Goal: Communication & Community: Answer question/provide support

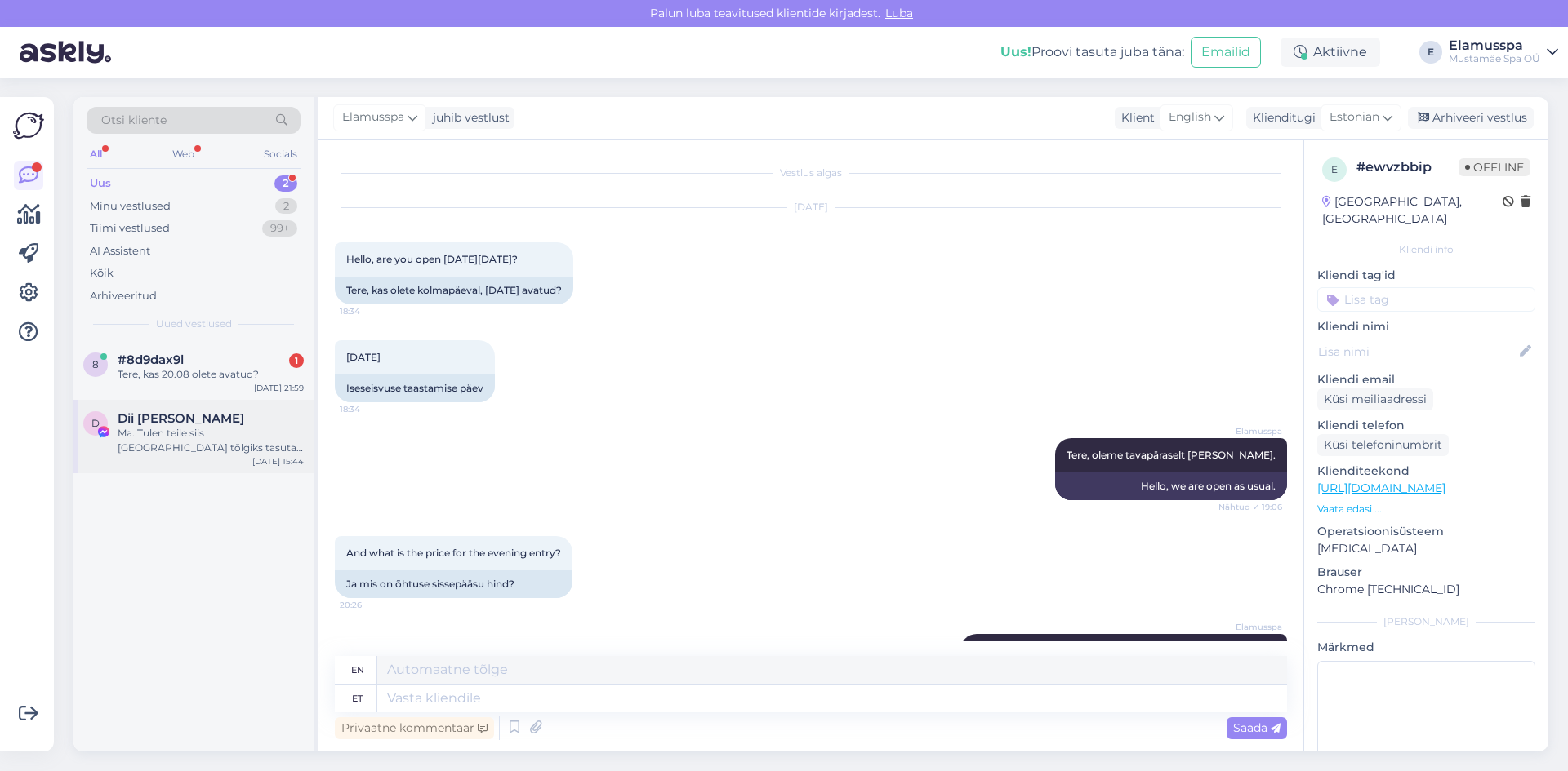
scroll to position [102, 0]
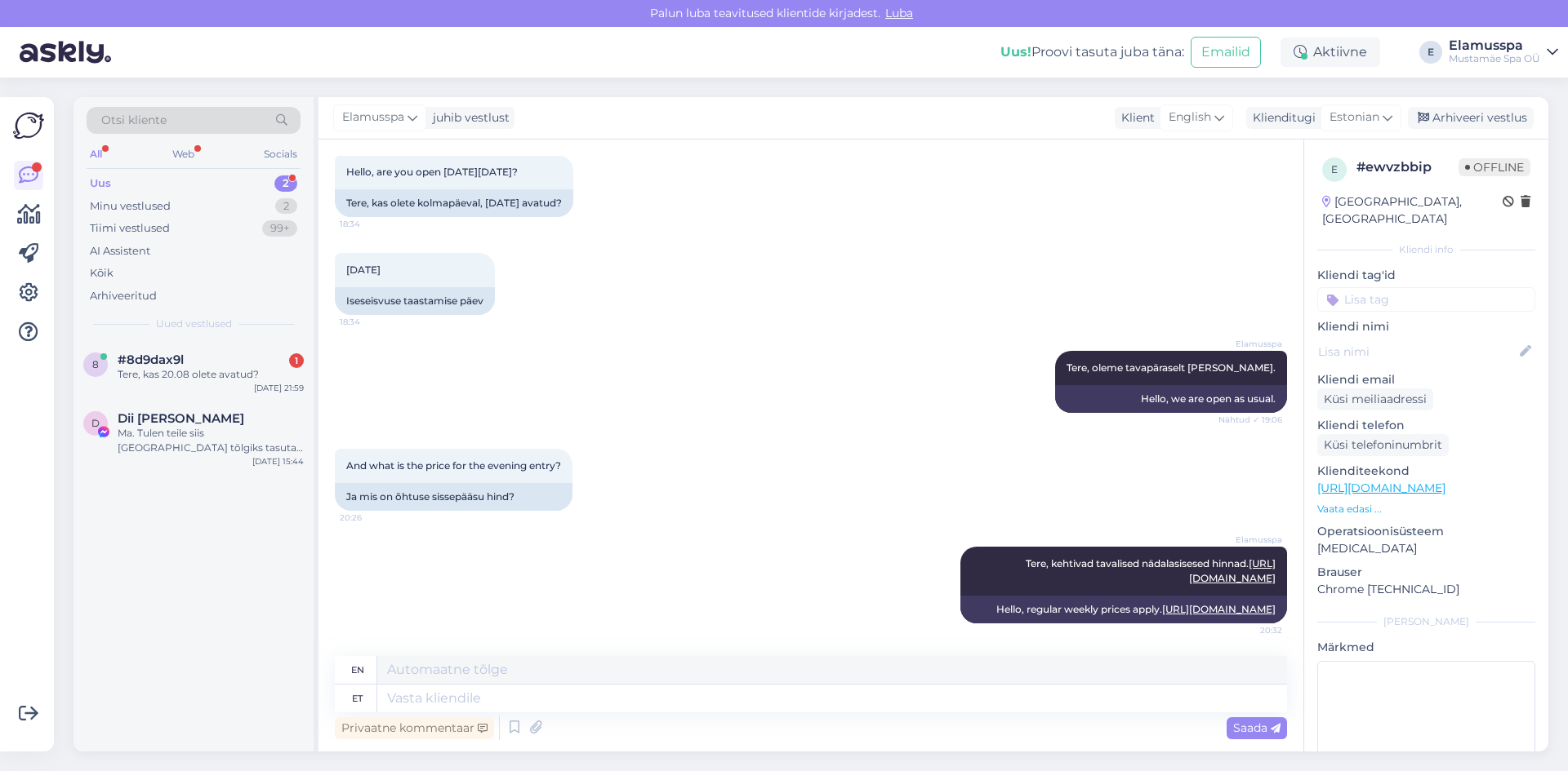
drag, startPoint x: 1482, startPoint y: 119, endPoint x: 557, endPoint y: 337, distance: 950.3
click at [1481, 119] on div "Arhiveeri vestlus" at bounding box center [1470, 118] width 126 height 22
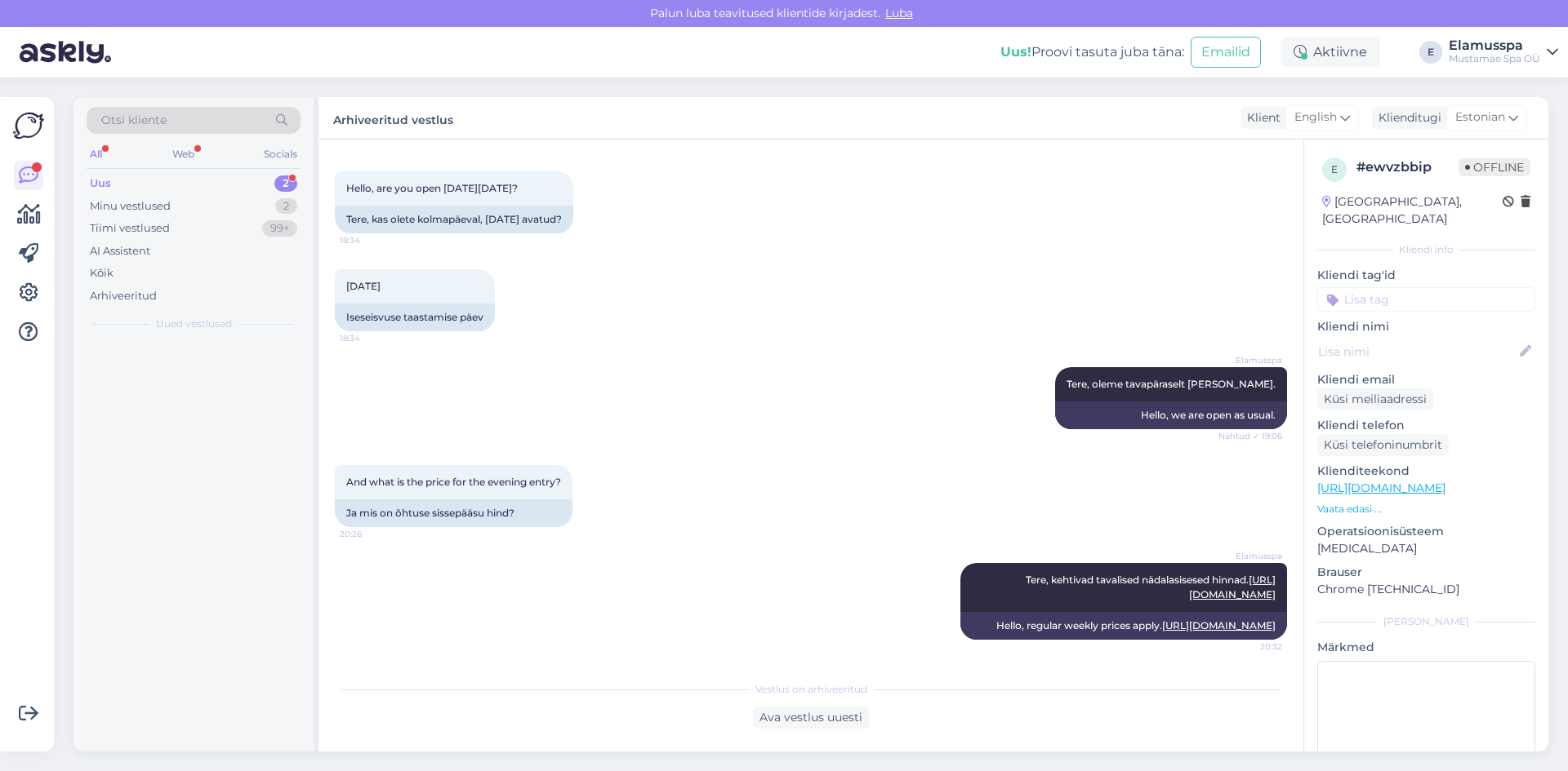
scroll to position [86, 0]
click at [156, 365] on div at bounding box center [194, 546] width 240 height 410
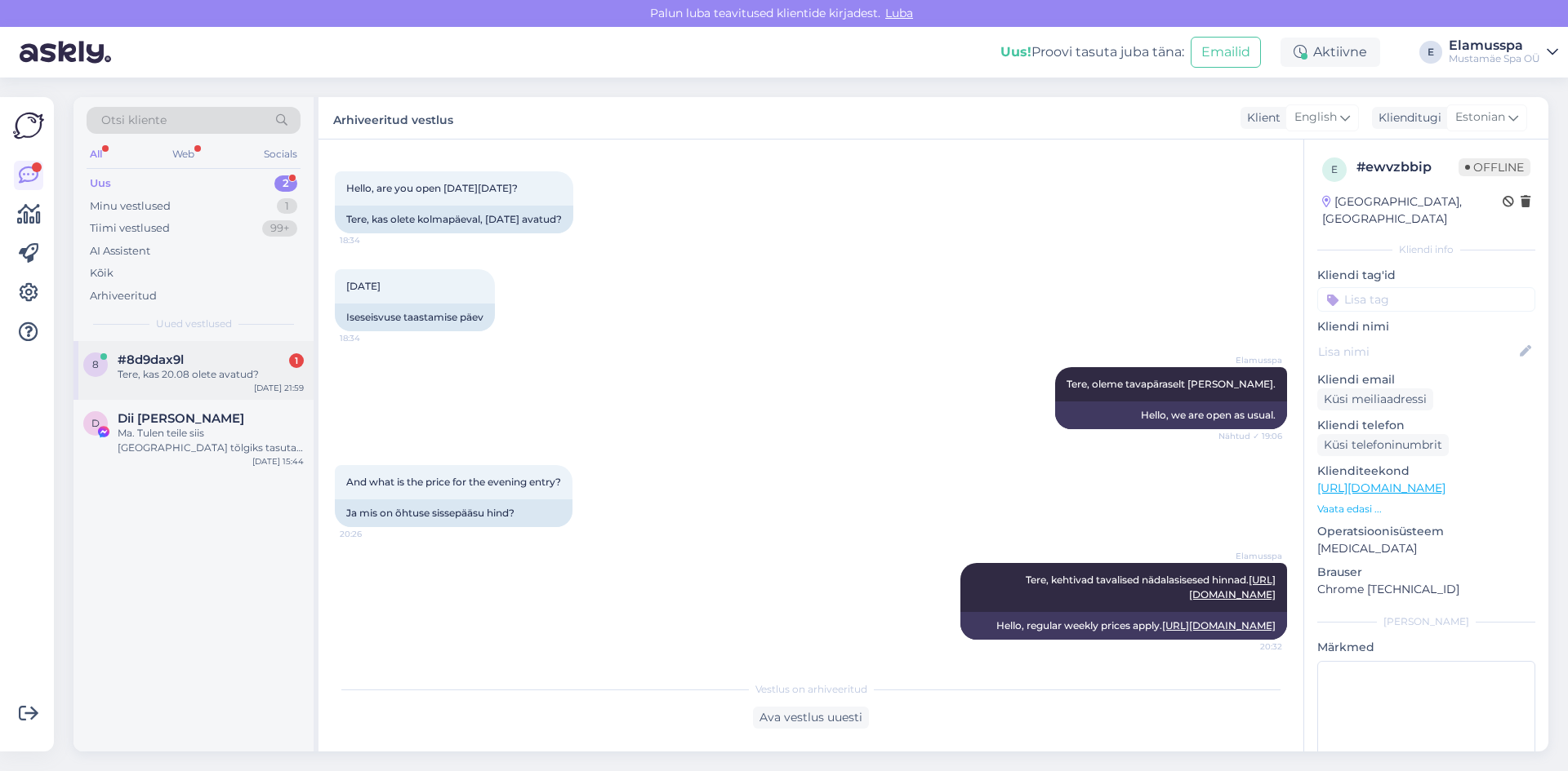
click at [185, 372] on div "Tere, kas 20.08 olete avatud?" at bounding box center [210, 375] width 186 height 15
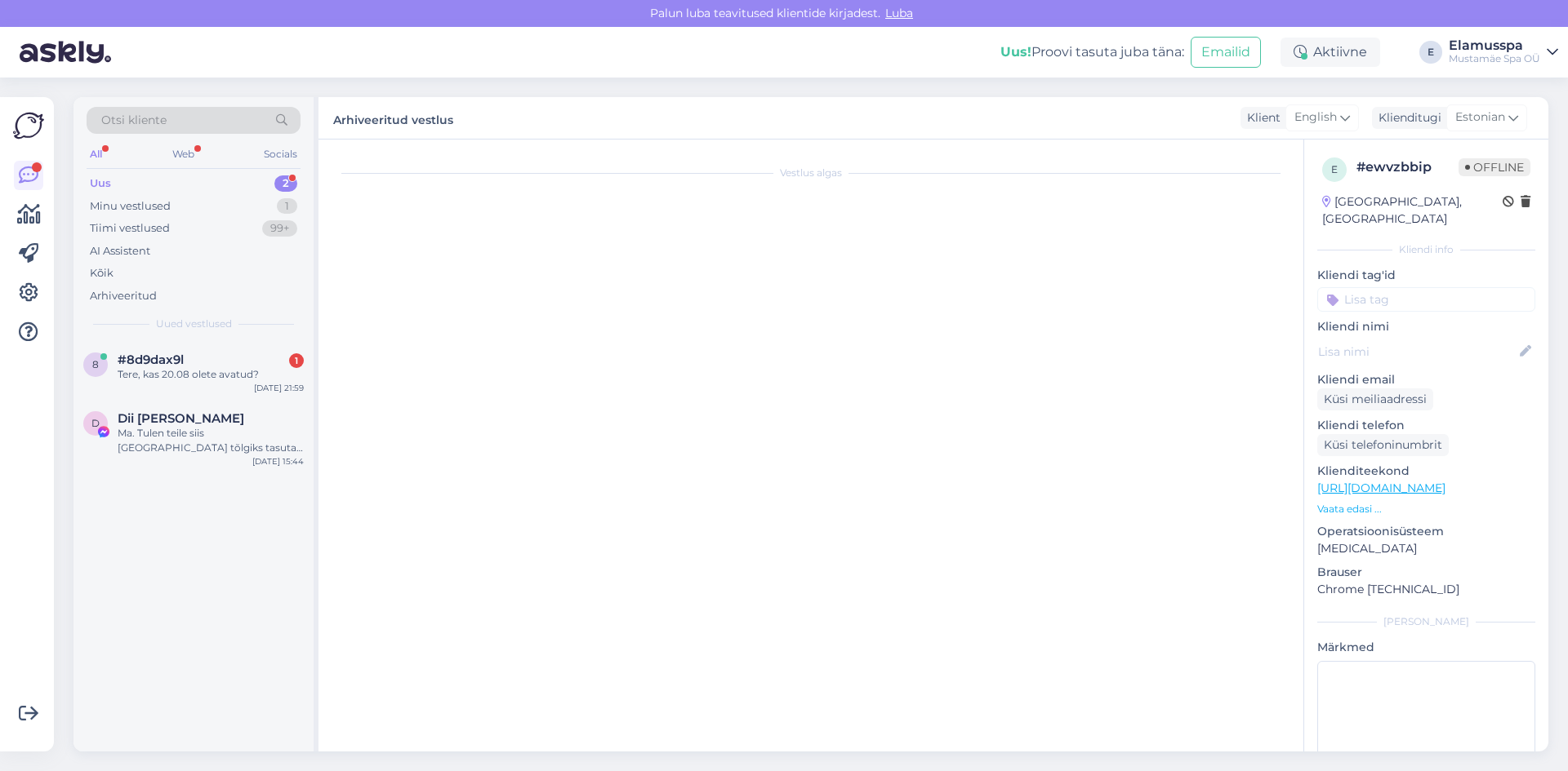
scroll to position [0, 0]
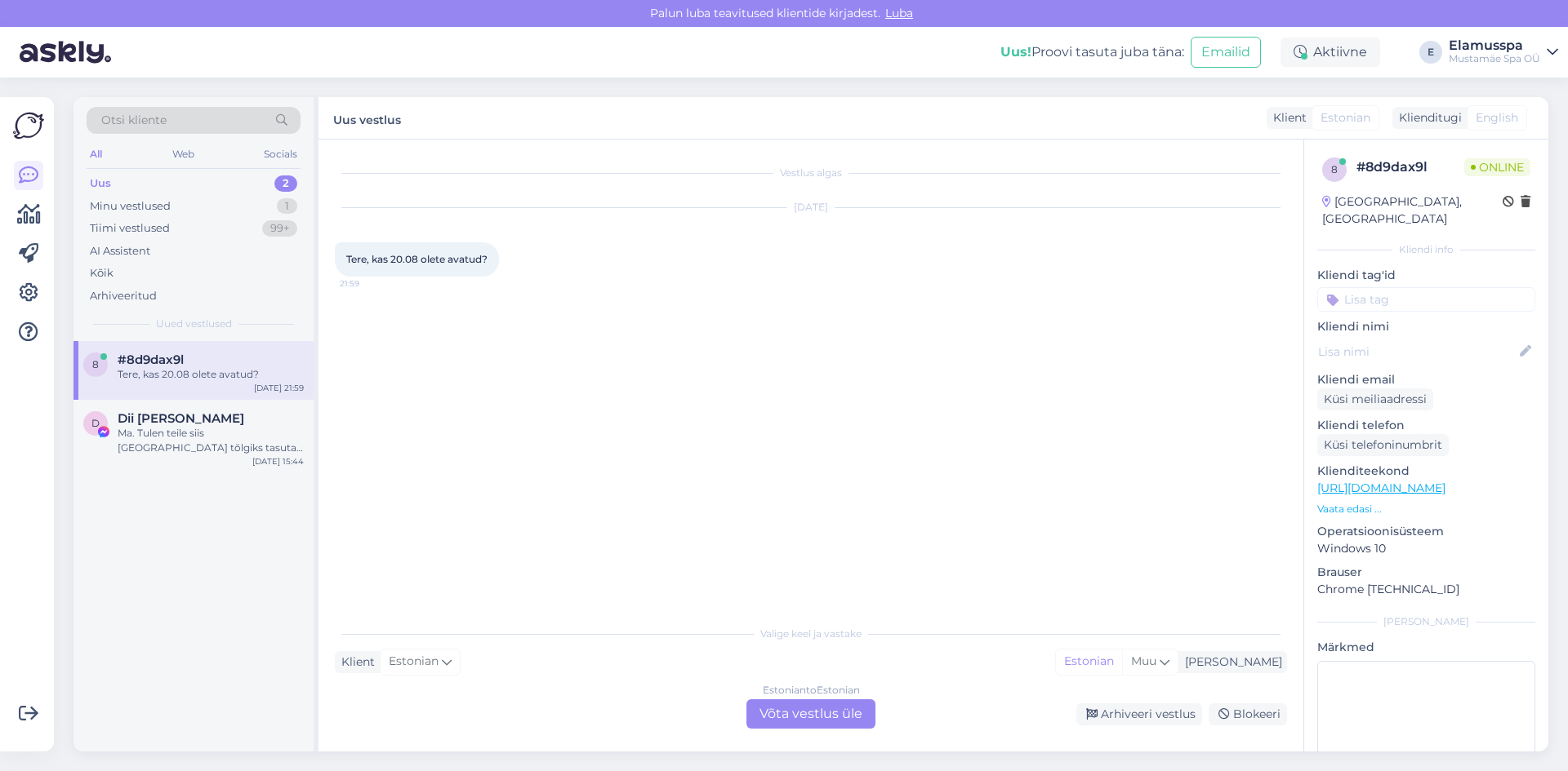
click at [802, 721] on div "Estonian to Estonian Võta vestlus üle" at bounding box center [811, 714] width 129 height 30
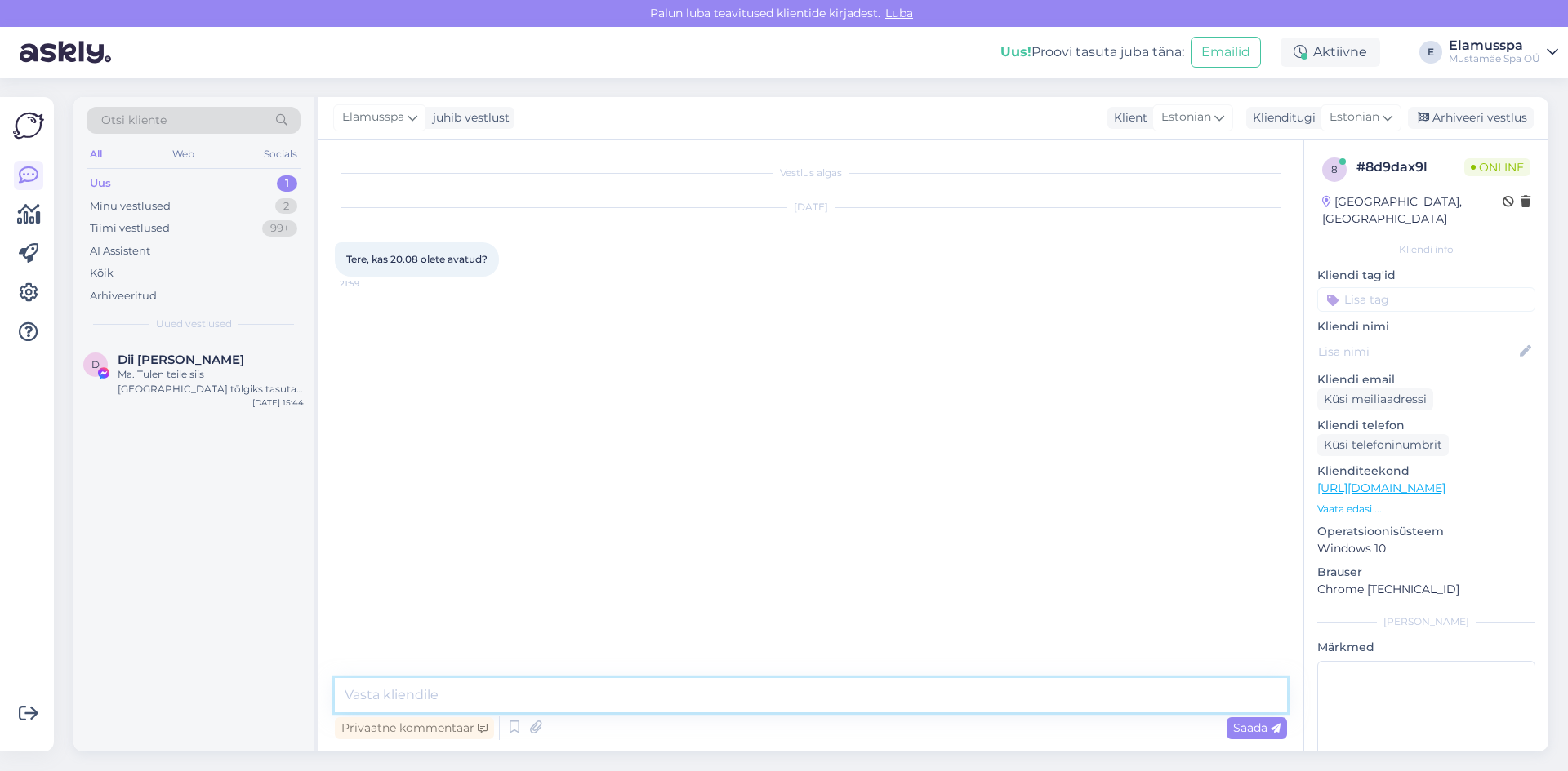
click at [632, 711] on textarea at bounding box center [811, 695] width 952 height 34
type textarea "Tere! Jah oleme avatud [DATE], 10:00-00:00. :)"
click at [1242, 729] on span "Saada" at bounding box center [1256, 728] width 47 height 15
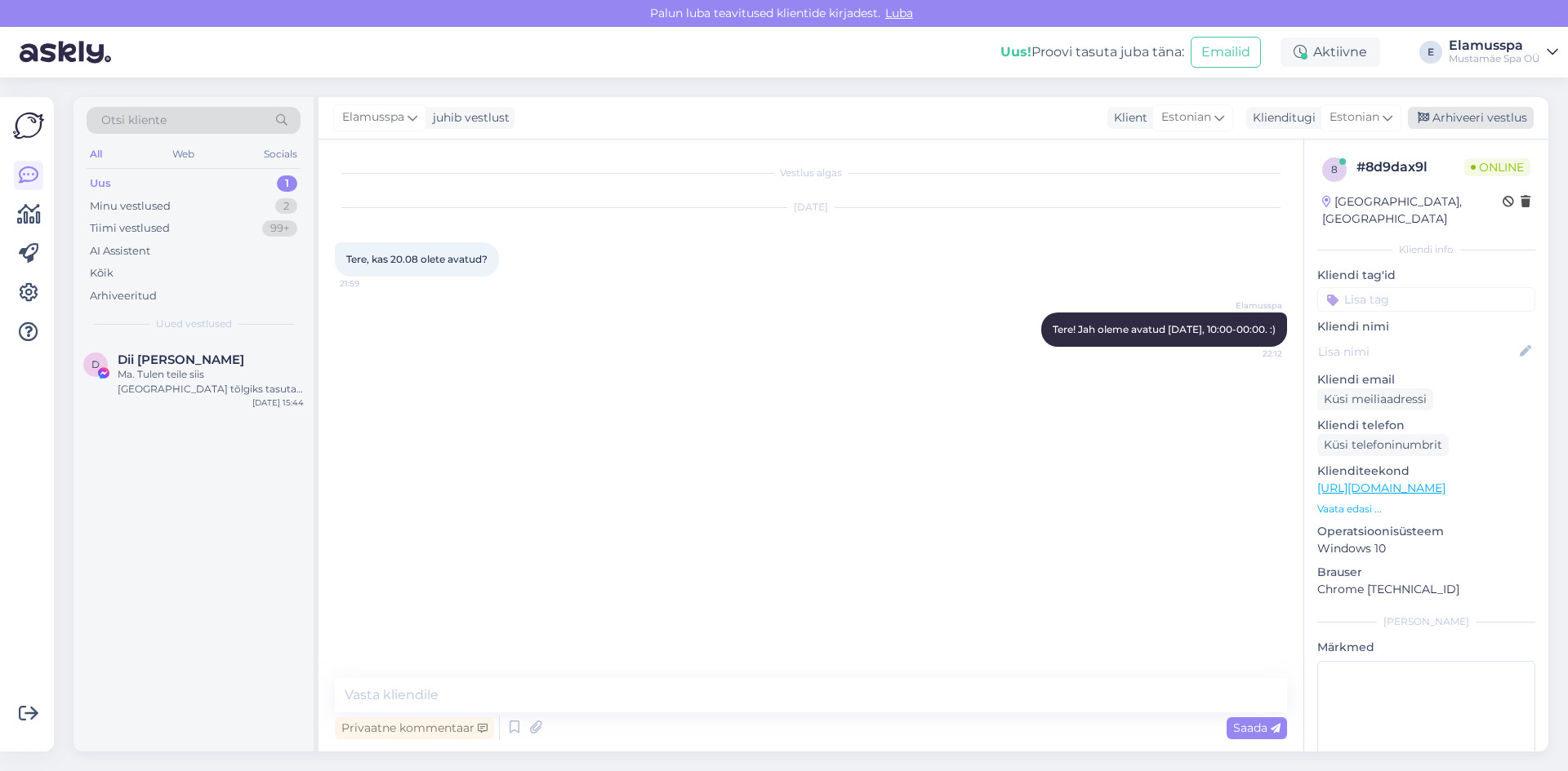
click at [1503, 114] on div "Arhiveeri vestlus" at bounding box center [1470, 118] width 126 height 22
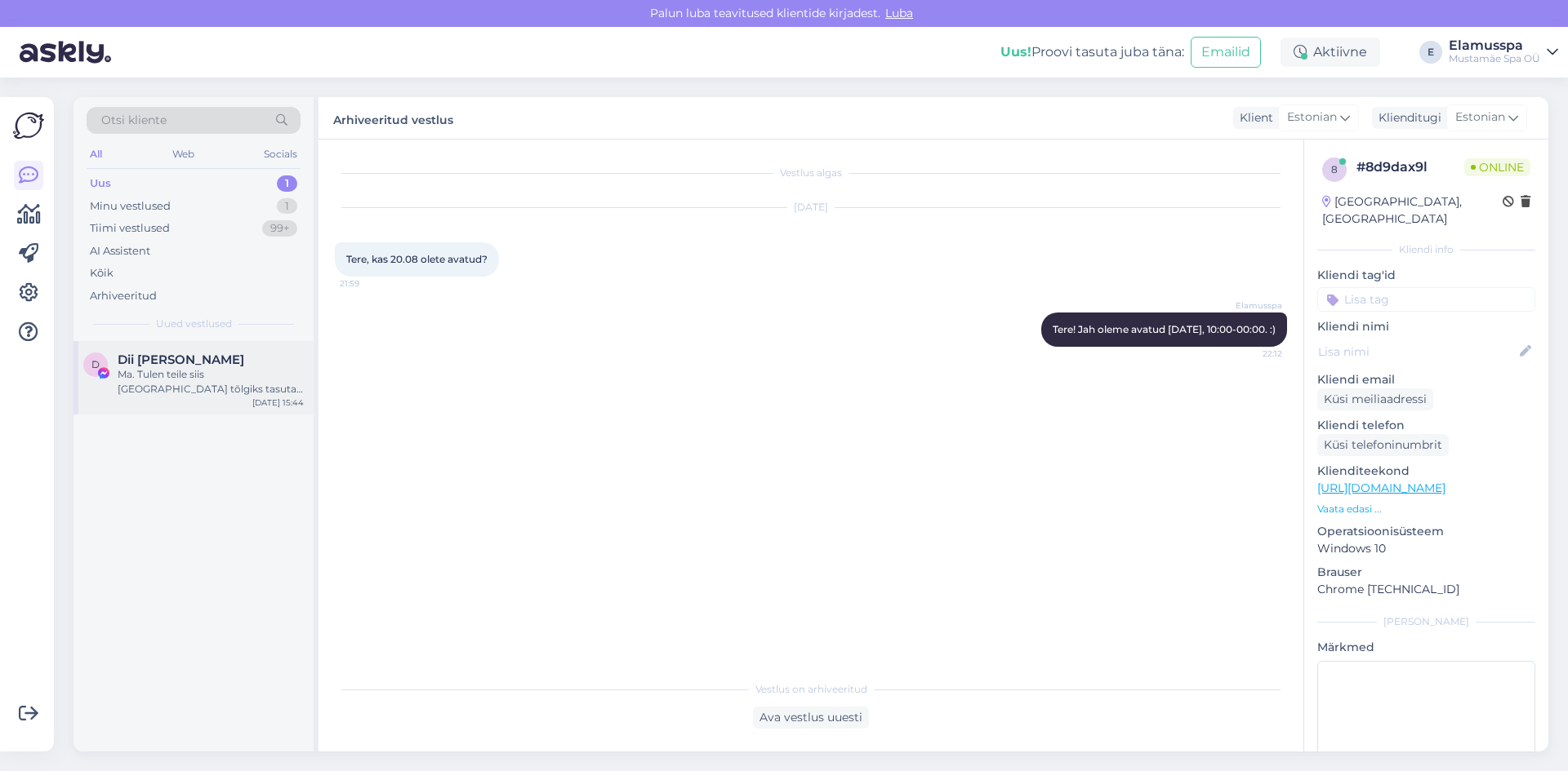
click at [221, 376] on div "Ma. Tulen teile siis [GEOGRAPHIC_DATA] tõlgiks tasuta kui meistrid Itaalia st […" at bounding box center [210, 382] width 186 height 30
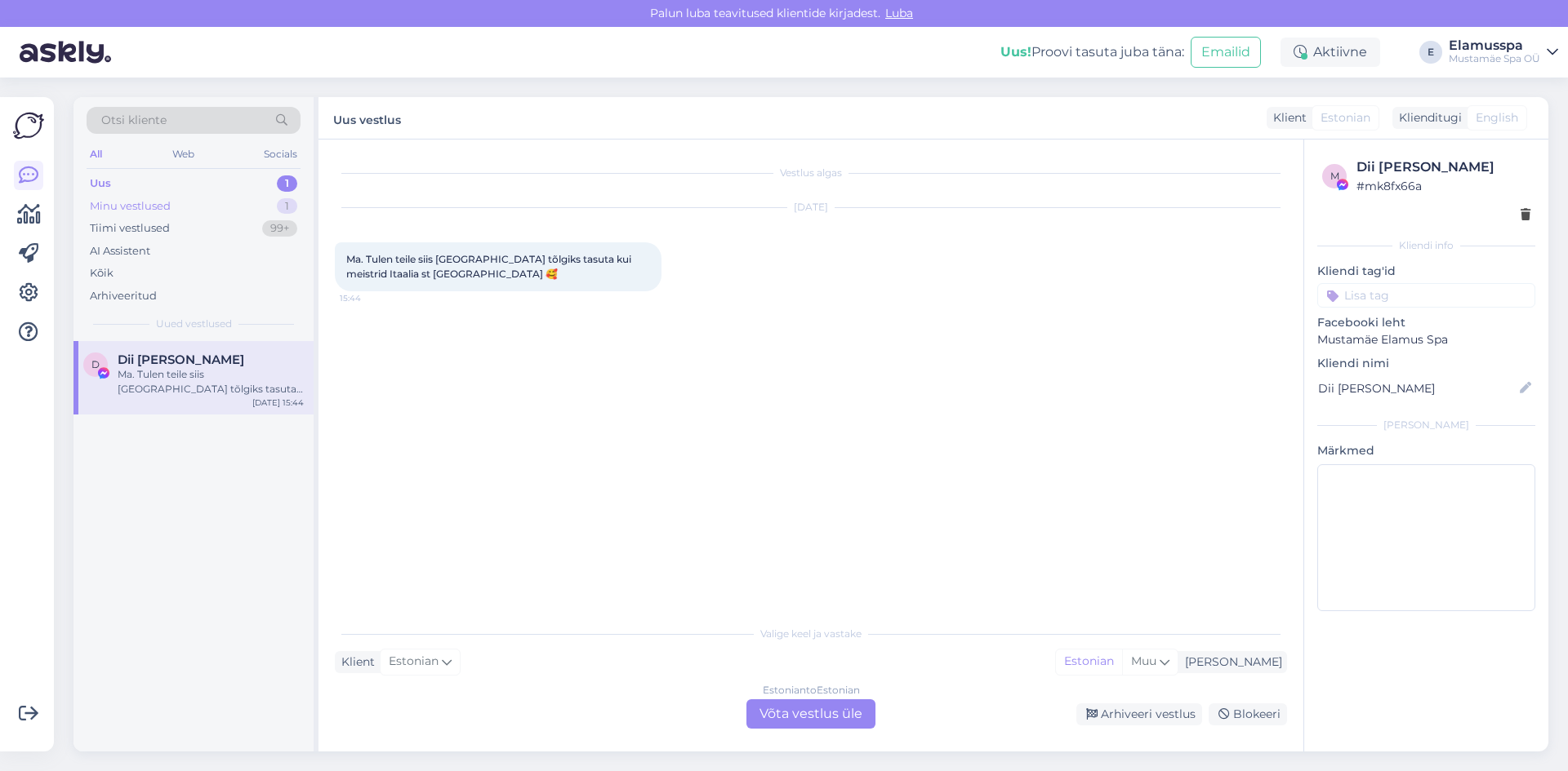
click at [282, 195] on div "Minu vestlused 1" at bounding box center [194, 206] width 214 height 23
click at [231, 374] on div "[EMAIL_ADDRESS][DOMAIN_NAME]" at bounding box center [210, 375] width 186 height 15
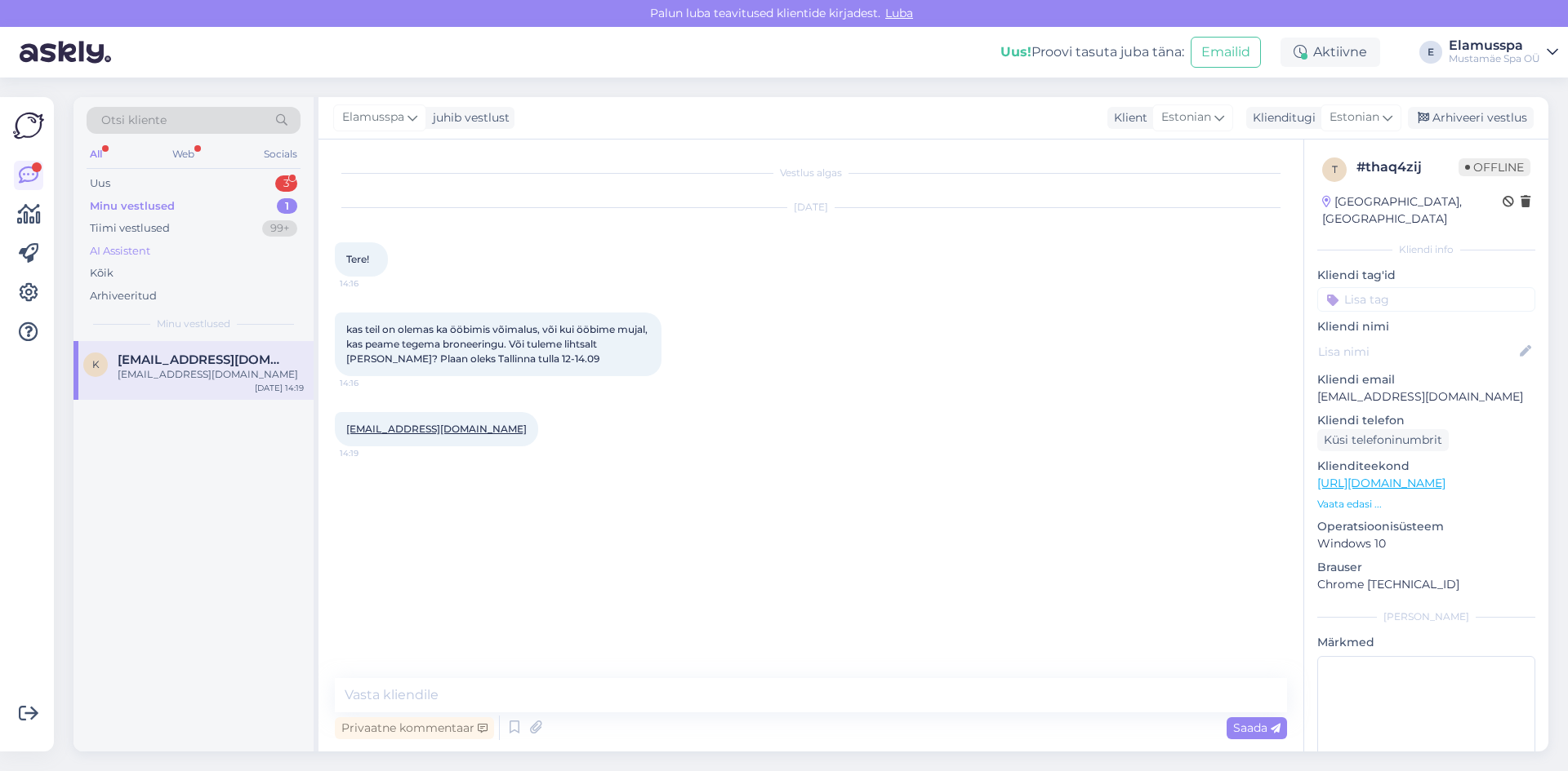
drag, startPoint x: 200, startPoint y: 190, endPoint x: 190, endPoint y: 243, distance: 53.9
click at [200, 190] on div "Uus 3" at bounding box center [194, 183] width 214 height 23
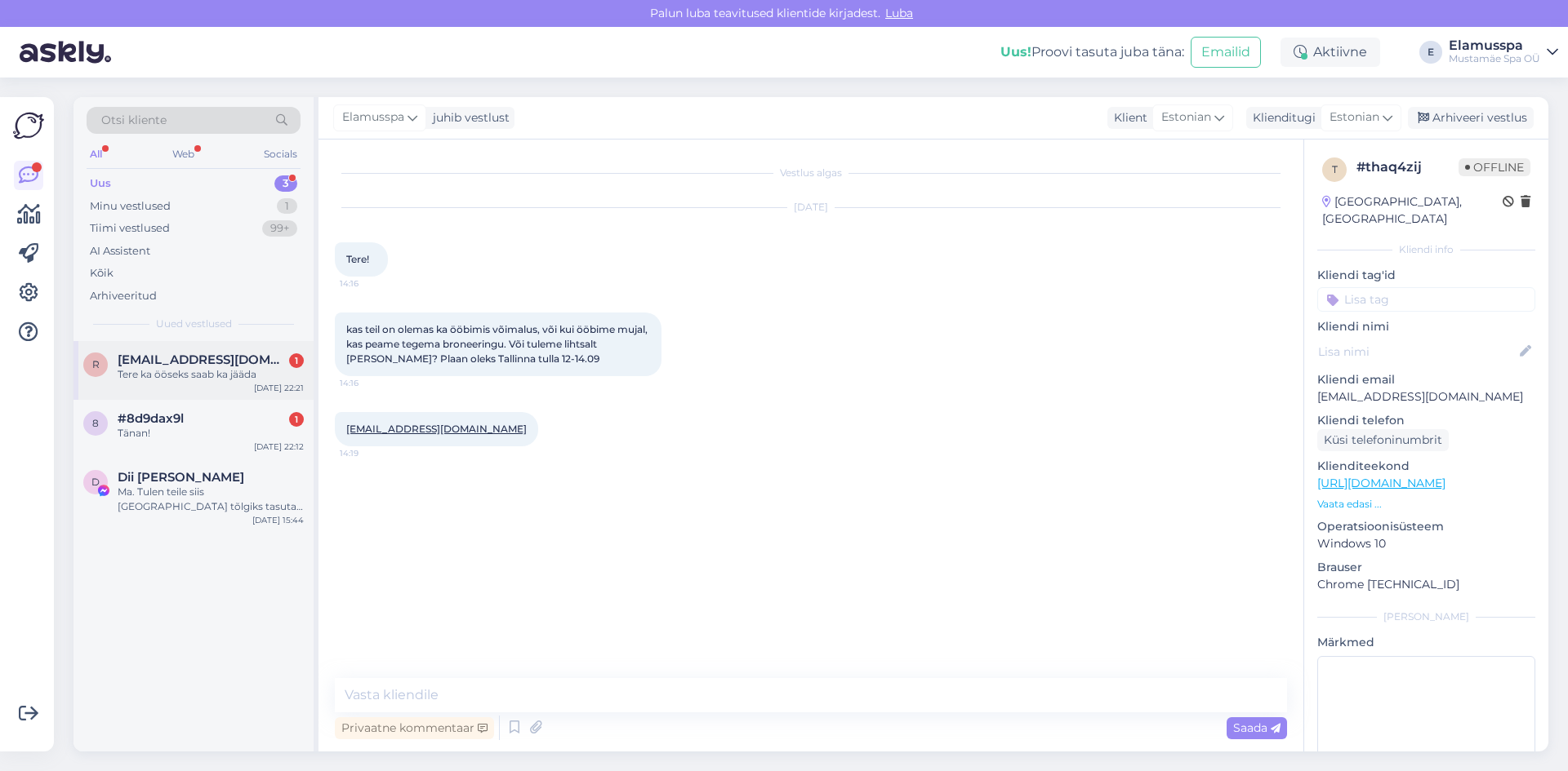
click at [202, 381] on div "Tere ka ööseks saab ka jääda" at bounding box center [210, 375] width 186 height 15
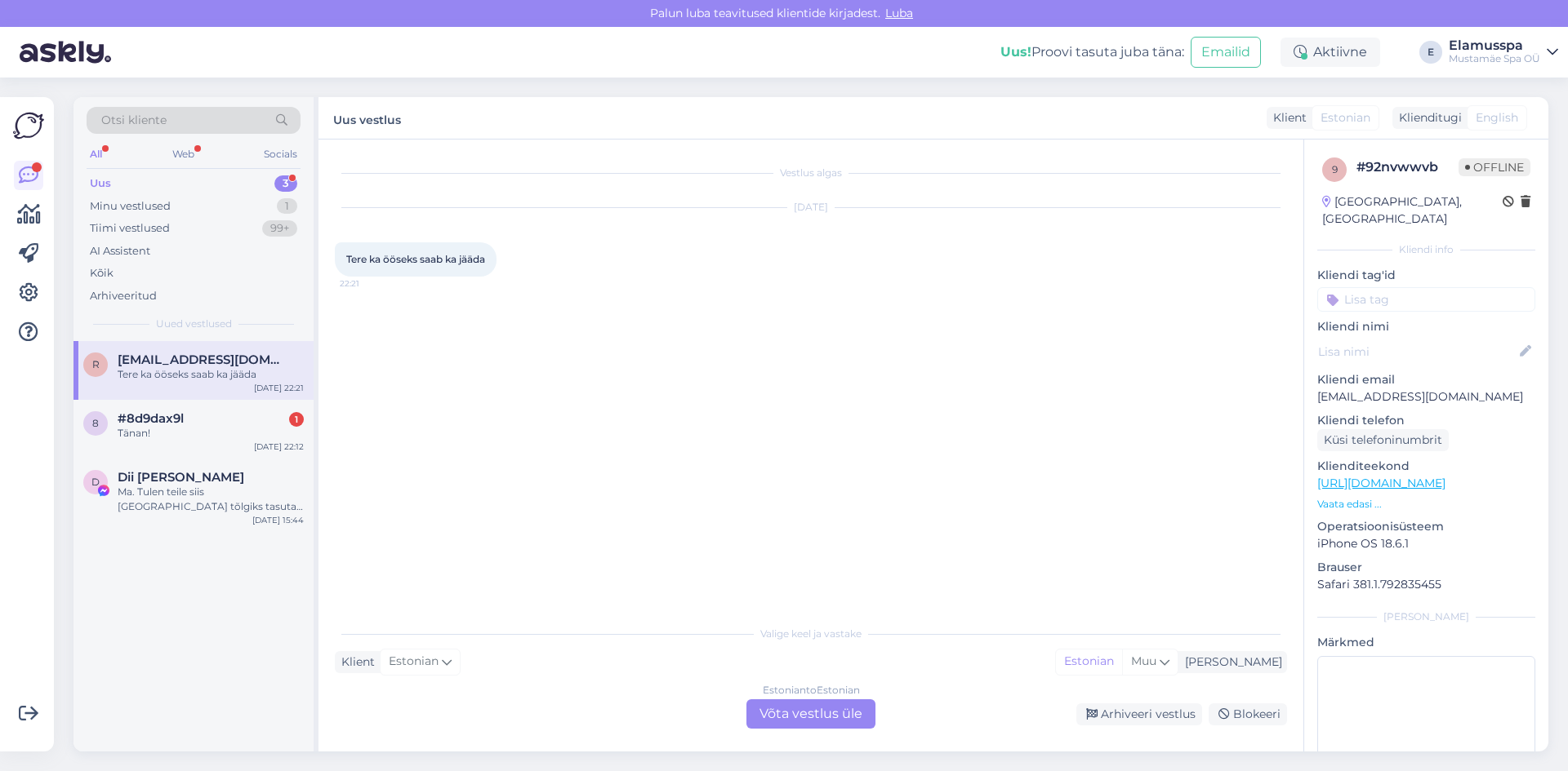
click at [821, 725] on div "Estonian to Estonian Võta vestlus üle" at bounding box center [811, 714] width 129 height 30
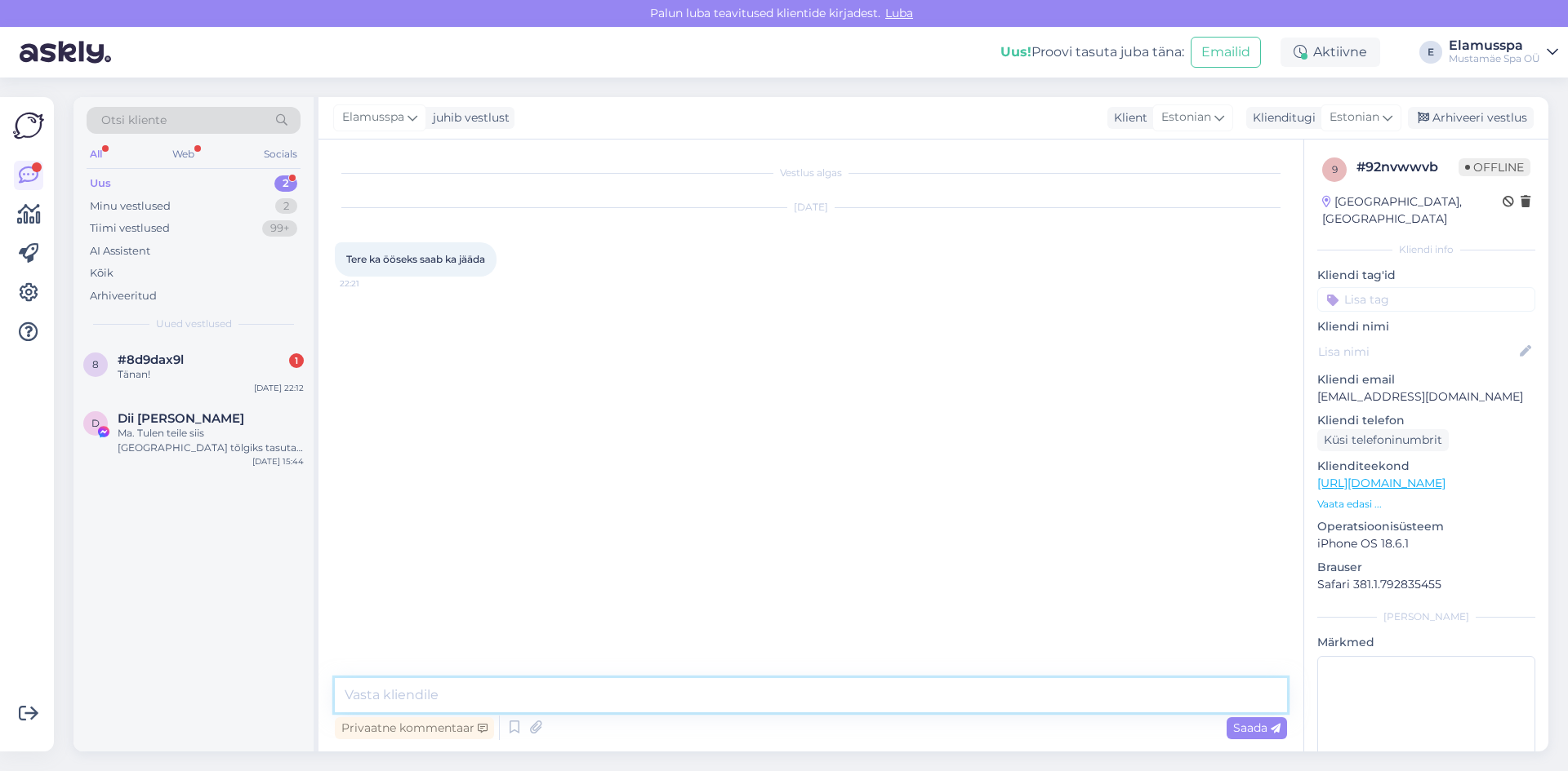
click at [776, 707] on textarea at bounding box center [811, 695] width 952 height 34
type textarea "Tere! Ööbimis võimalus meil puudub. Spa on meil avatud 10:00-00:00. :)"
click at [1264, 726] on span "Saada" at bounding box center [1256, 728] width 47 height 15
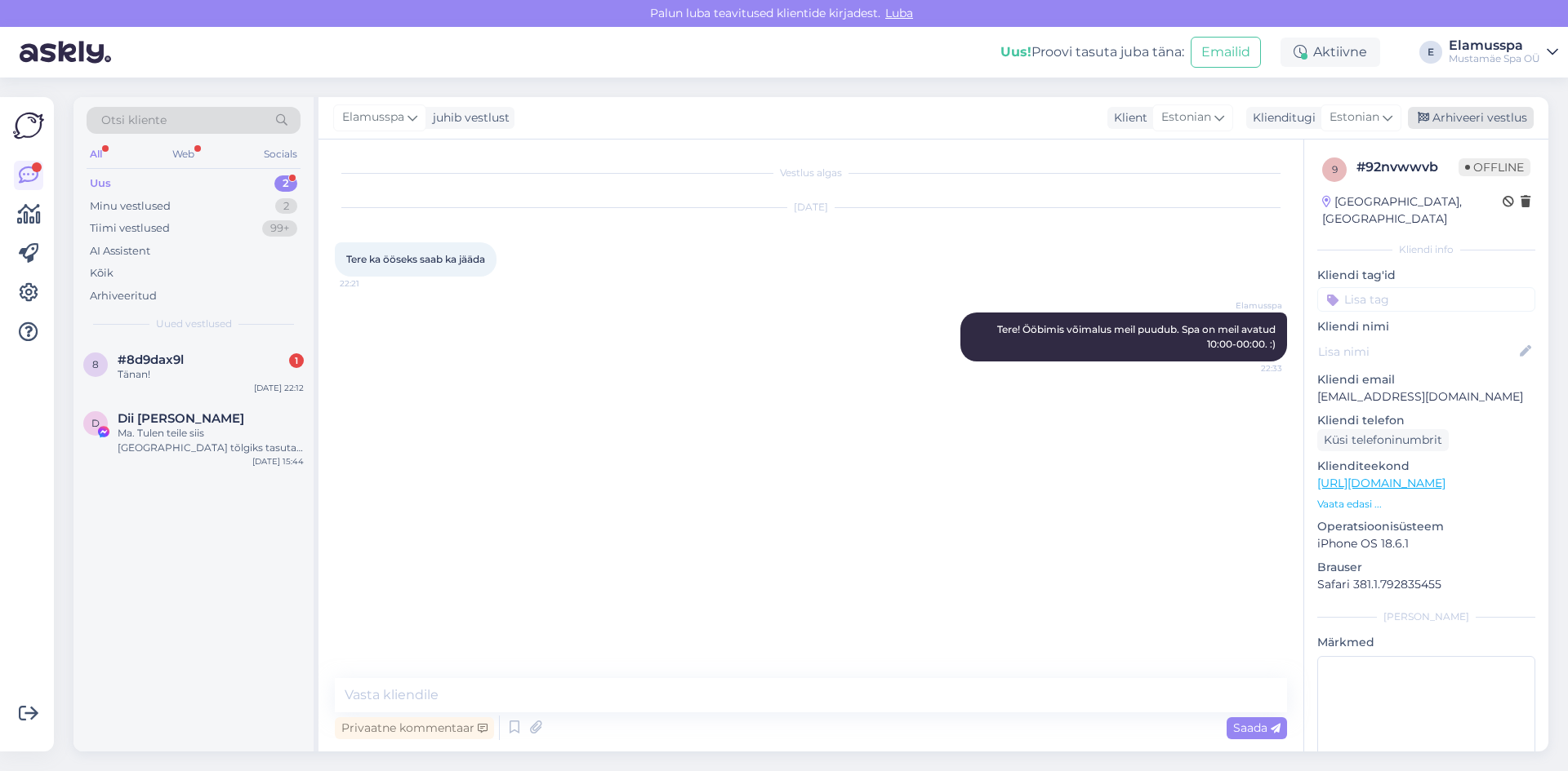
click at [1478, 116] on div "Arhiveeri vestlus" at bounding box center [1470, 118] width 126 height 22
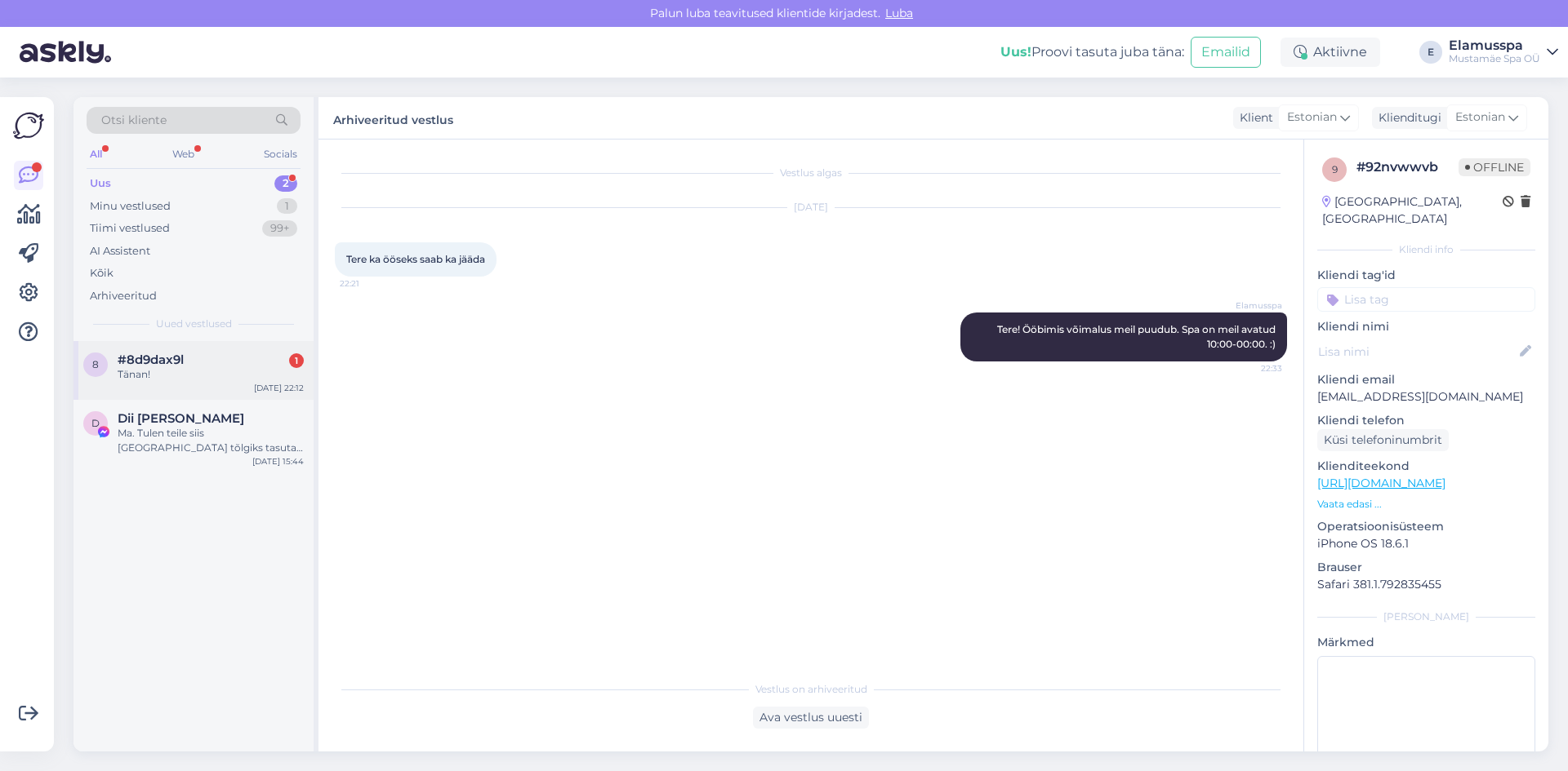
click at [189, 376] on div "Tänan!" at bounding box center [210, 375] width 186 height 15
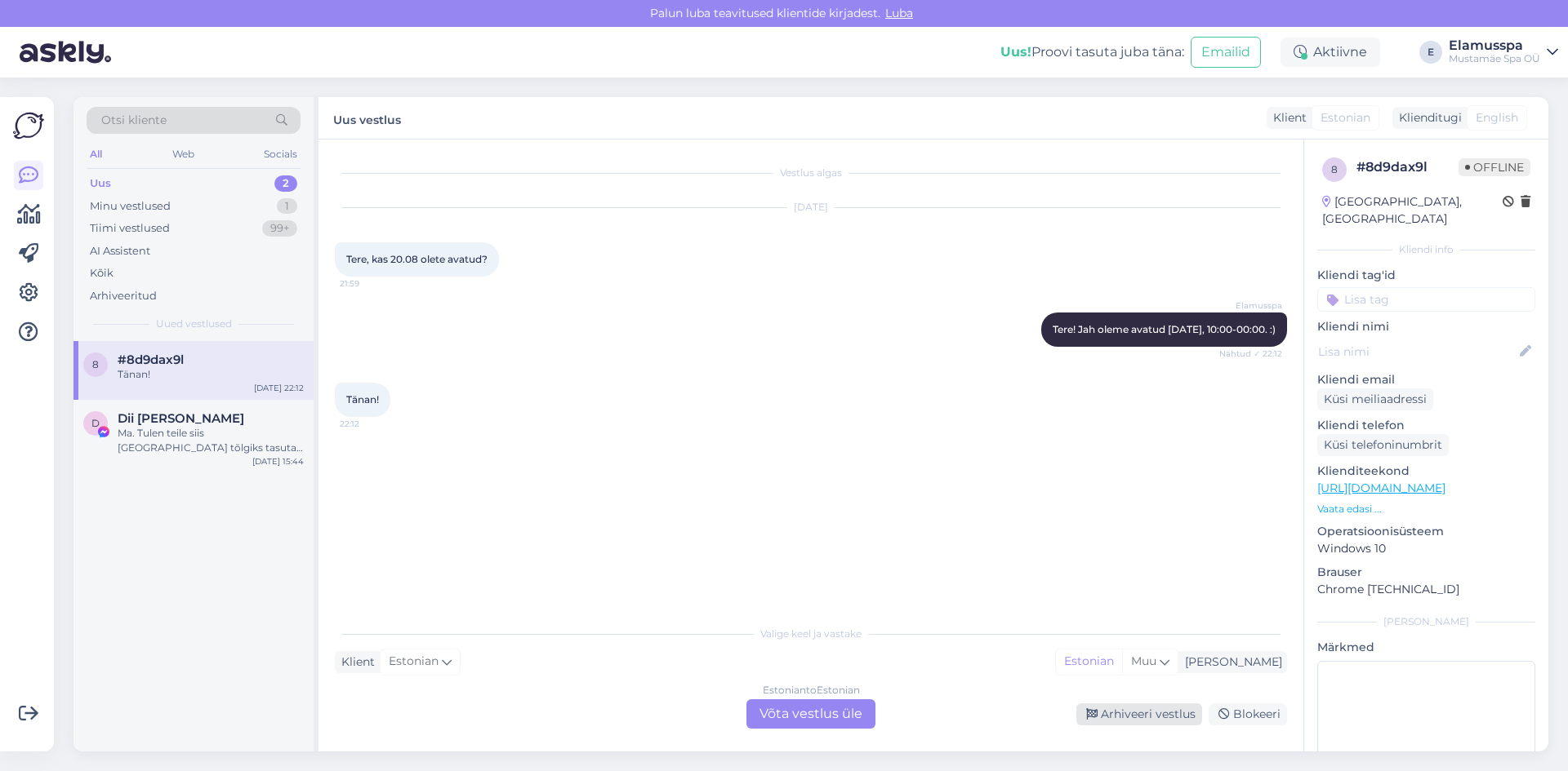
click at [1151, 706] on div "Arhiveeri vestlus" at bounding box center [1138, 714] width 126 height 22
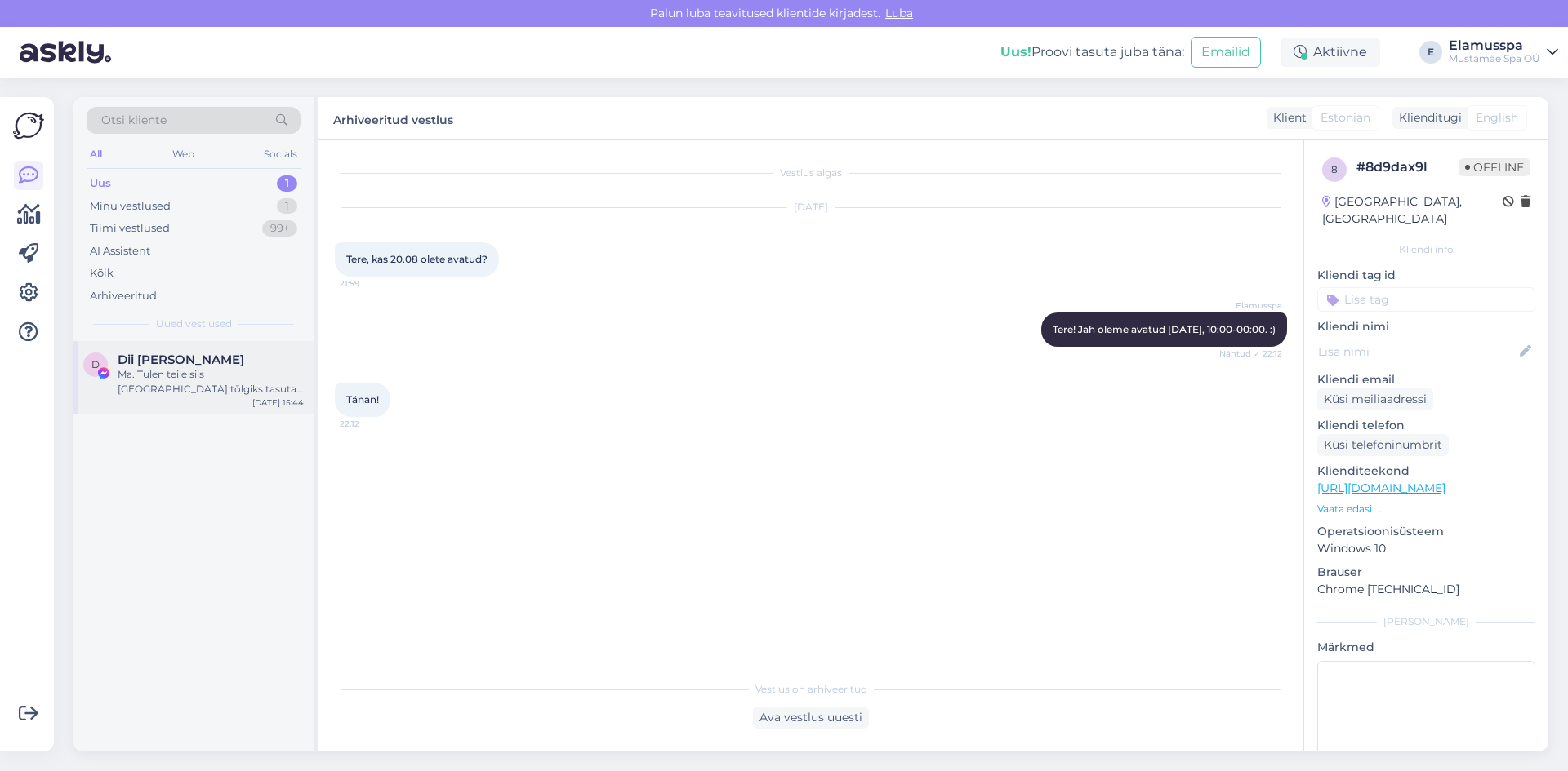
click at [189, 350] on div "D Dii [PERSON_NAME] Ma. Tulen teile siis [GEOGRAPHIC_DATA] tõlgiks tasuta kui m…" at bounding box center [194, 378] width 240 height 73
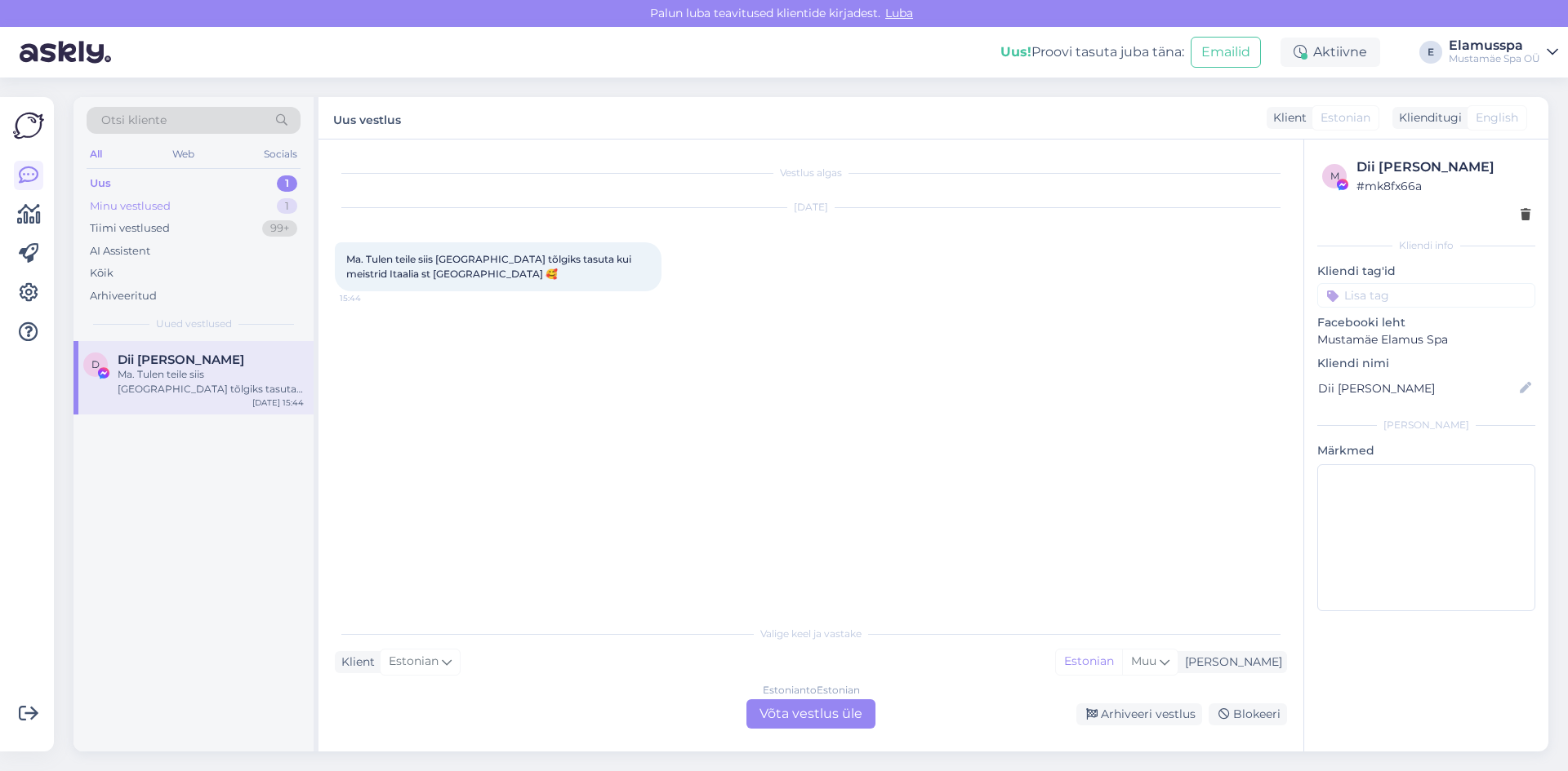
click at [239, 212] on div "Minu vestlused 1" at bounding box center [194, 206] width 214 height 23
click at [235, 380] on div "[EMAIL_ADDRESS][DOMAIN_NAME]" at bounding box center [210, 375] width 186 height 15
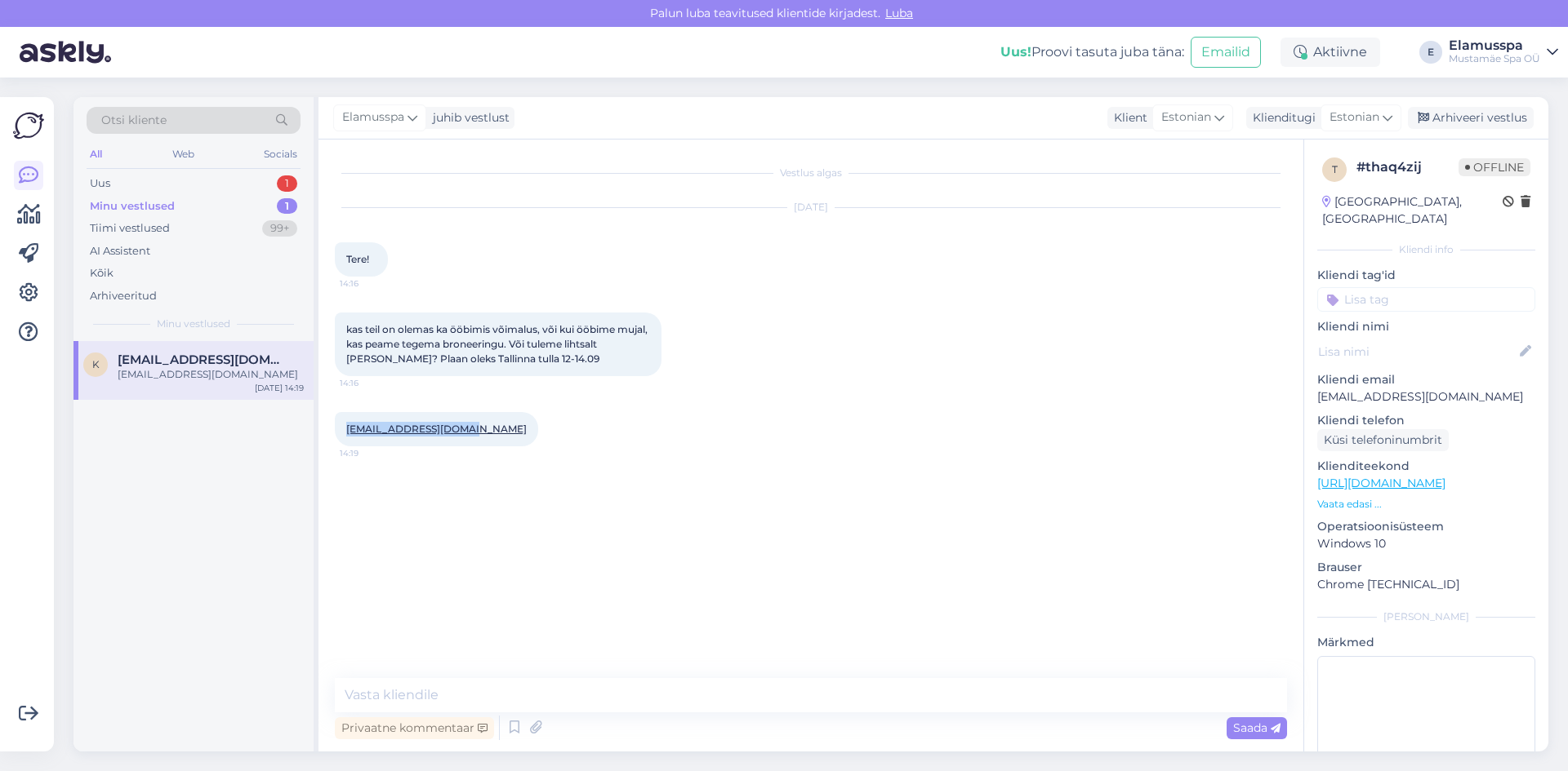
drag, startPoint x: 343, startPoint y: 429, endPoint x: 516, endPoint y: 424, distance: 173.1
click at [516, 424] on div "[EMAIL_ADDRESS][DOMAIN_NAME] 14:19" at bounding box center [811, 429] width 952 height 70
copy link "[EMAIL_ADDRESS][DOMAIN_NAME]"
click at [1447, 106] on div "Elamusspa juhib vestlust Klient Estonian Klienditugi Estonian Arhiveeri vestlus" at bounding box center [932, 118] width 1229 height 43
click at [1503, 110] on div "Arhiveeri vestlus" at bounding box center [1470, 118] width 126 height 22
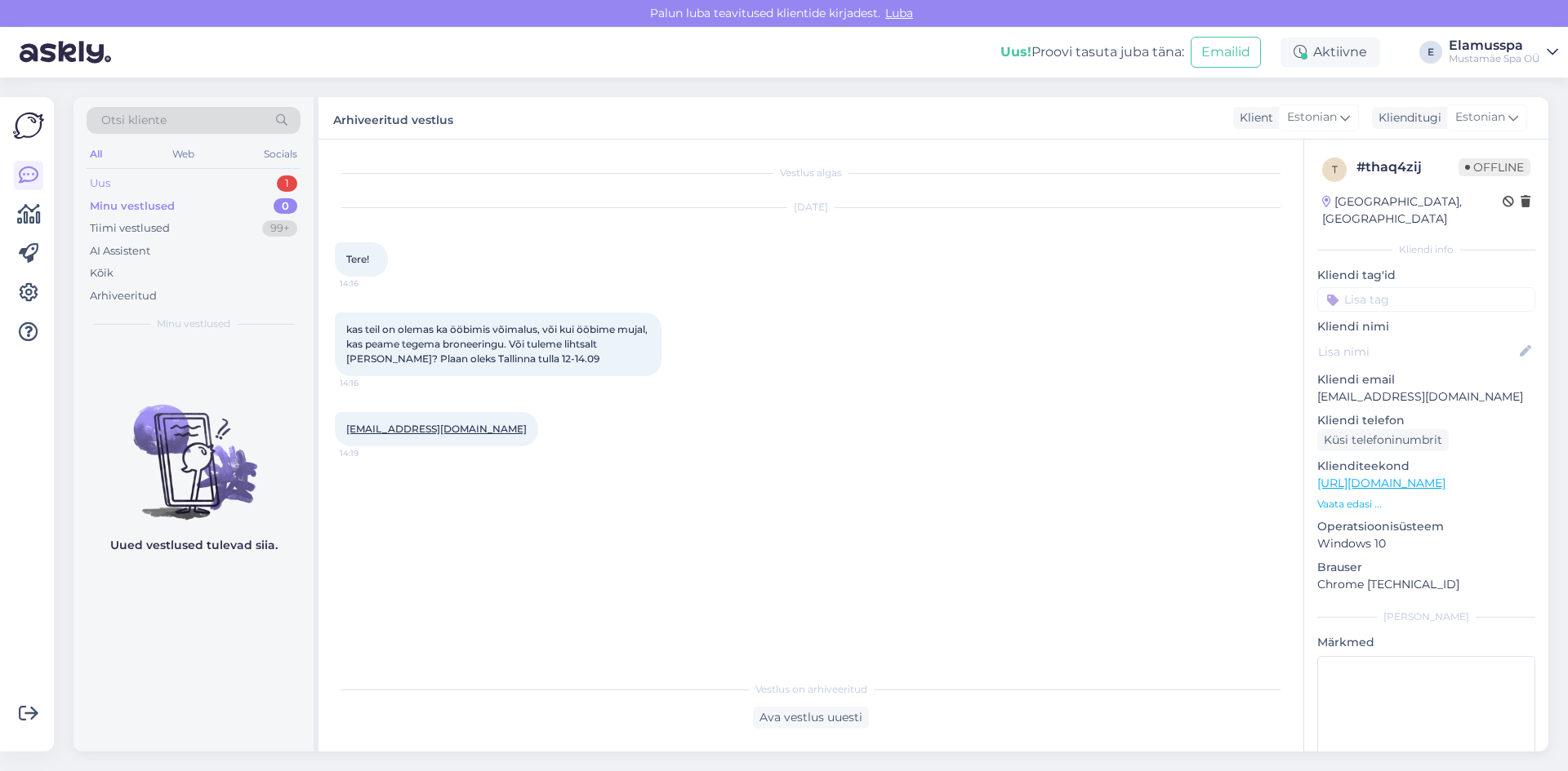
click at [258, 183] on div "Uus 1" at bounding box center [194, 183] width 214 height 23
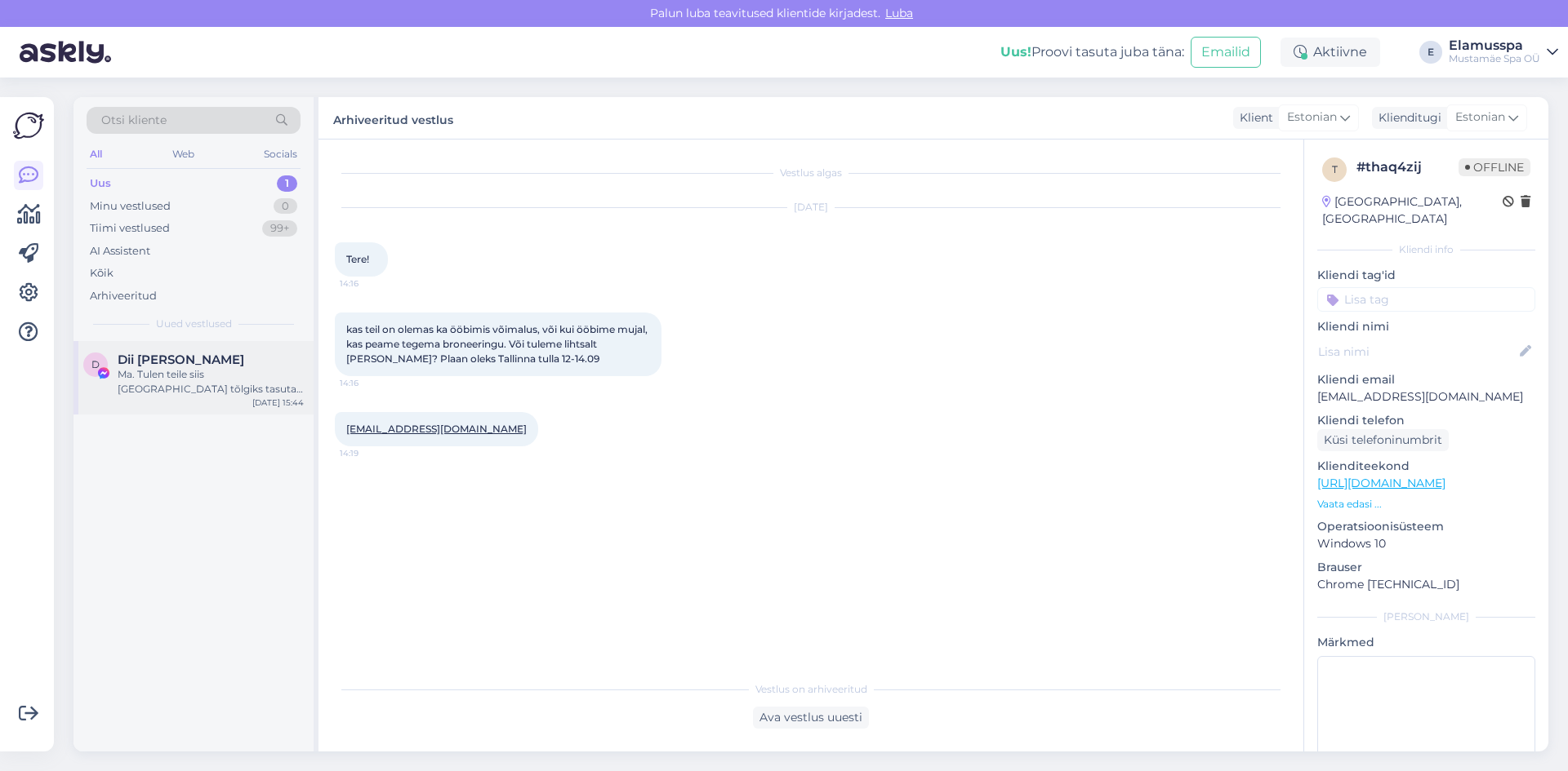
click at [221, 382] on div "Ma. Tulen teile siis [GEOGRAPHIC_DATA] tõlgiks tasuta kui meistrid Itaalia st […" at bounding box center [210, 382] width 186 height 30
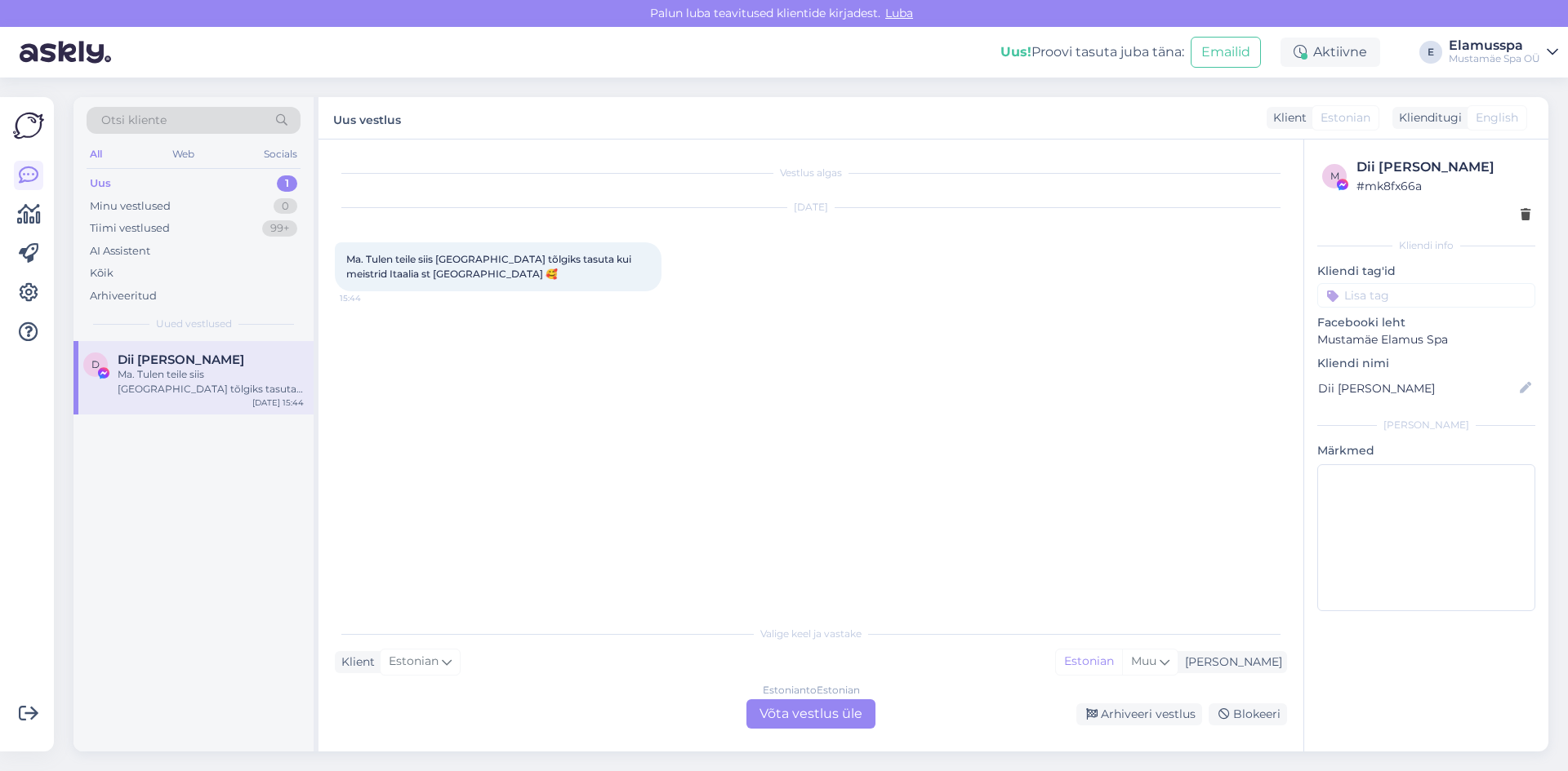
click at [826, 720] on div "Estonian to Estonian Võta vestlus üle" at bounding box center [811, 714] width 129 height 30
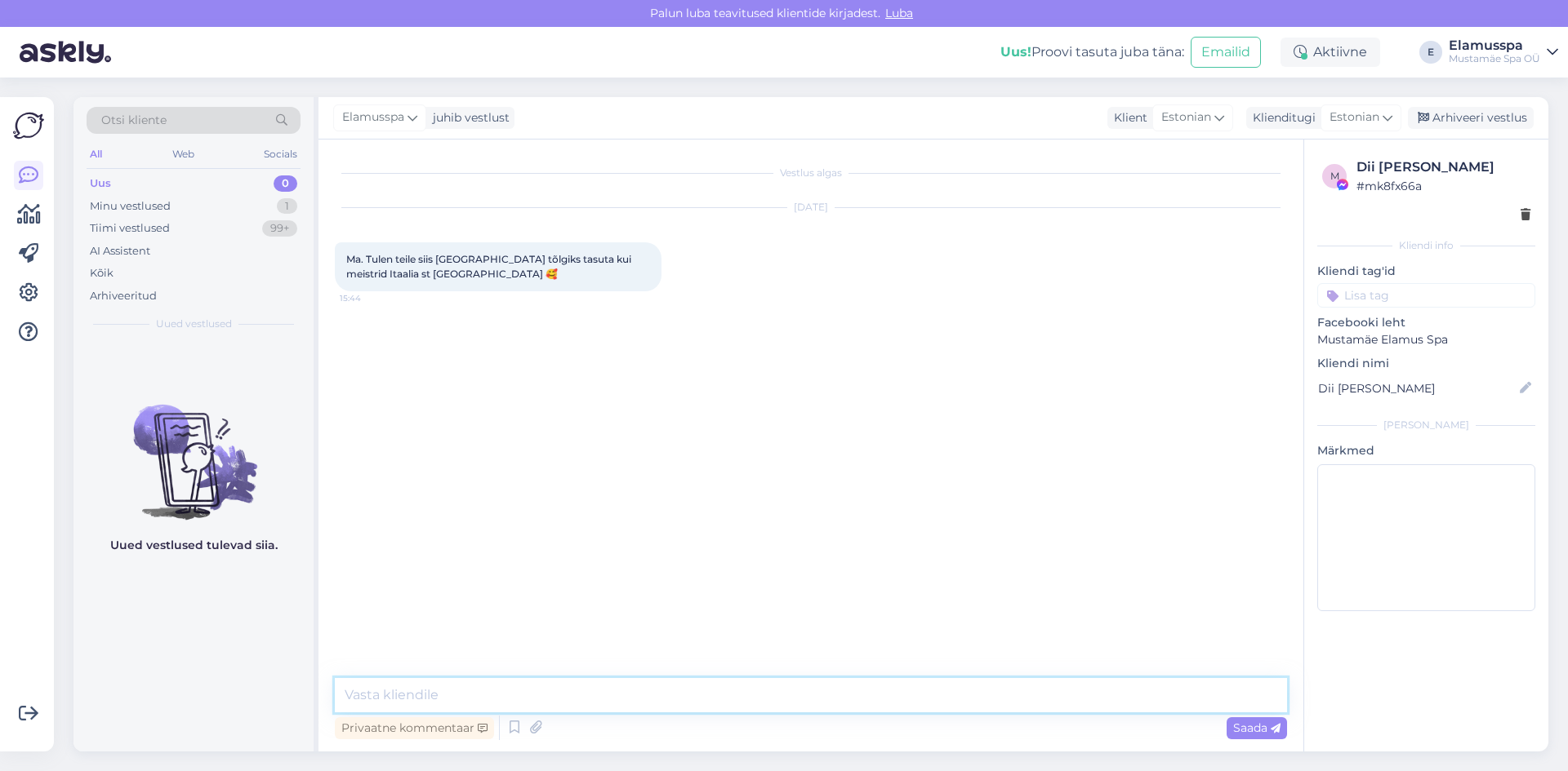
click at [589, 687] on textarea at bounding box center [811, 695] width 952 height 34
click at [589, 687] on textarea "Tere!" at bounding box center [811, 695] width 952 height 34
type textarea "Tere! Jääme teid [PERSON_NAME] ootama! :)"
click at [1281, 728] on div "Saada" at bounding box center [1256, 728] width 60 height 22
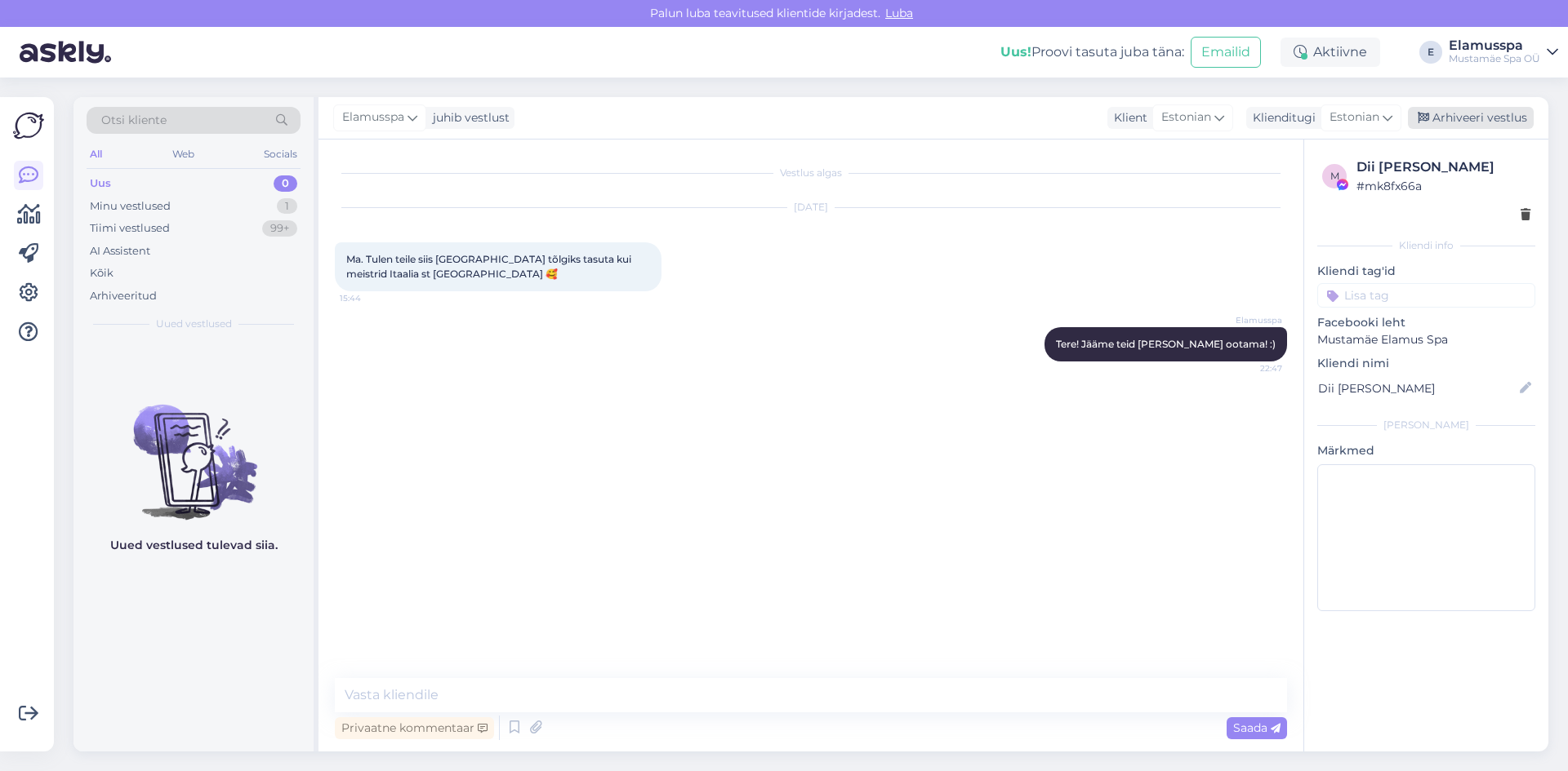
click at [1452, 112] on div "Arhiveeri vestlus" at bounding box center [1470, 118] width 126 height 22
